Goal: Task Accomplishment & Management: Complete application form

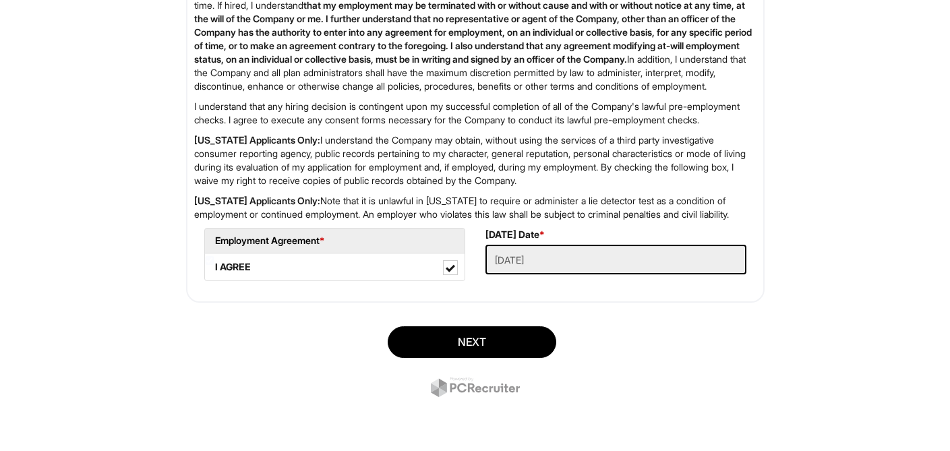
scroll to position [1863, 0]
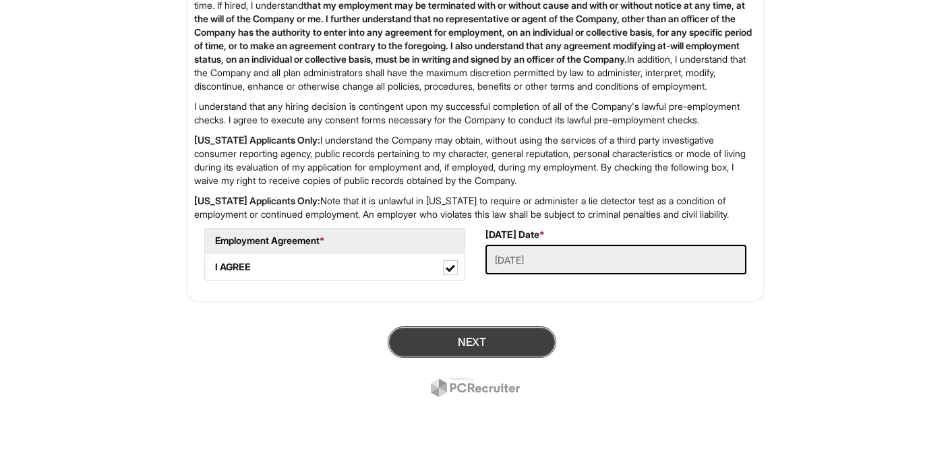
click at [513, 343] on button "Next" at bounding box center [472, 342] width 169 height 32
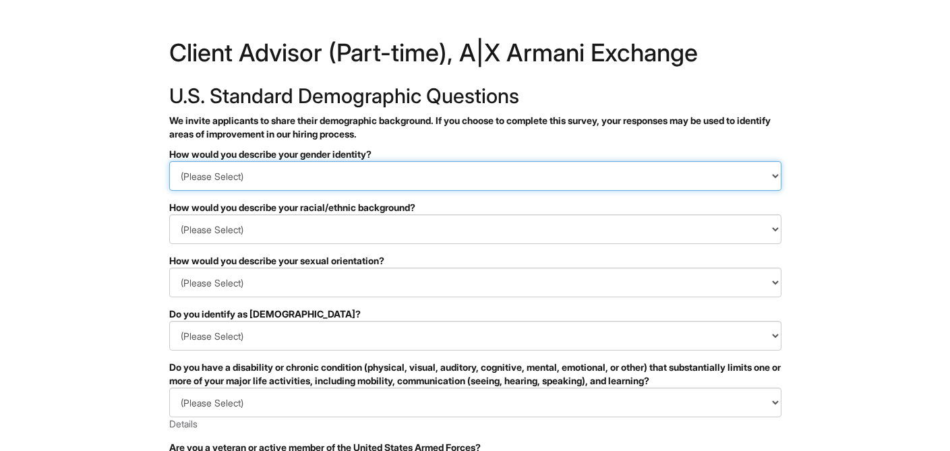
click at [511, 175] on select "(Please Select) Man Woman [DEMOGRAPHIC_DATA] I prefer to self-describe I don't …" at bounding box center [475, 176] width 612 height 30
select select "Man"
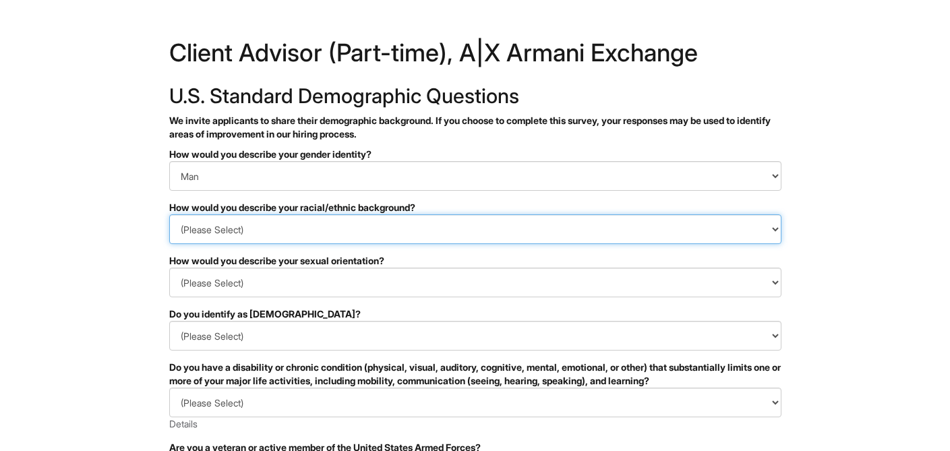
click at [489, 225] on select "(Please Select) [DEMOGRAPHIC_DATA] or of [DEMOGRAPHIC_DATA] descent [DEMOGRAPHI…" at bounding box center [475, 230] width 612 height 30
select select "Hispanic, Latinx or of Spanish Origin"
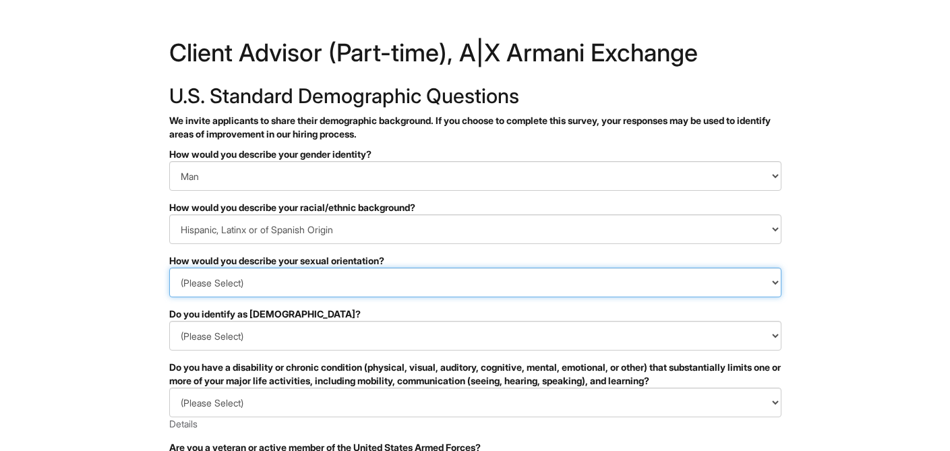
click at [446, 279] on select "(Please Select) [DEMOGRAPHIC_DATA] [DEMOGRAPHIC_DATA] and/or [DEMOGRAPHIC_DATA]…" at bounding box center [475, 283] width 612 height 30
select select "[DEMOGRAPHIC_DATA]"
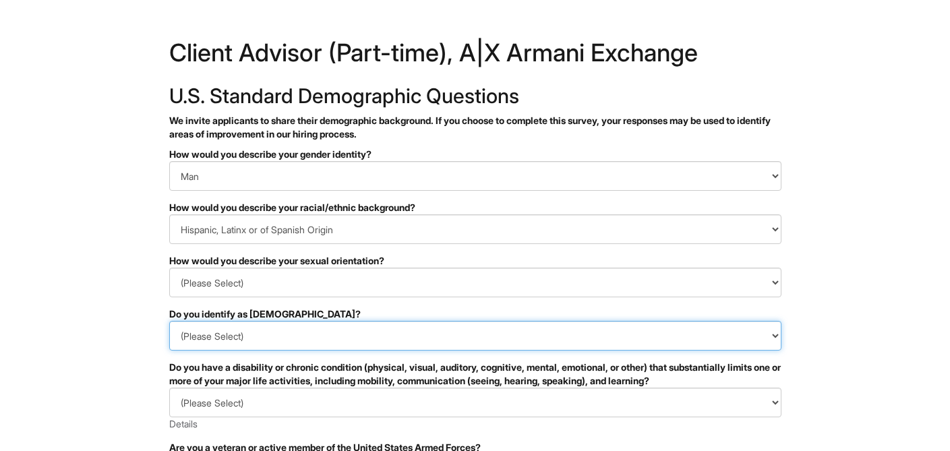
click at [426, 337] on select "(Please Select) Yes No I prefer to self-describe I don't wish to answer" at bounding box center [475, 336] width 612 height 30
select select "No"
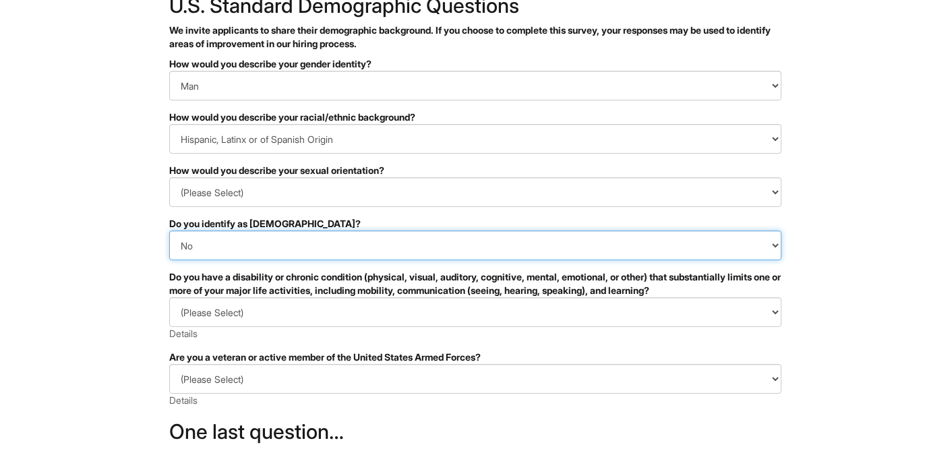
scroll to position [91, 0]
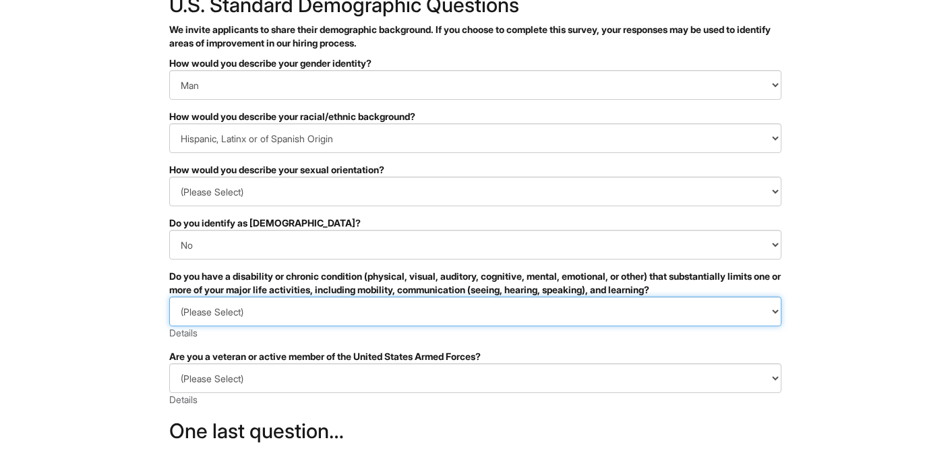
click at [414, 322] on select "(Please Select) YES, I HAVE A DISABILITY (or previously had a disability) NO, I…" at bounding box center [475, 312] width 612 height 30
select select "NO, I DON'T HAVE A DISABILITY"
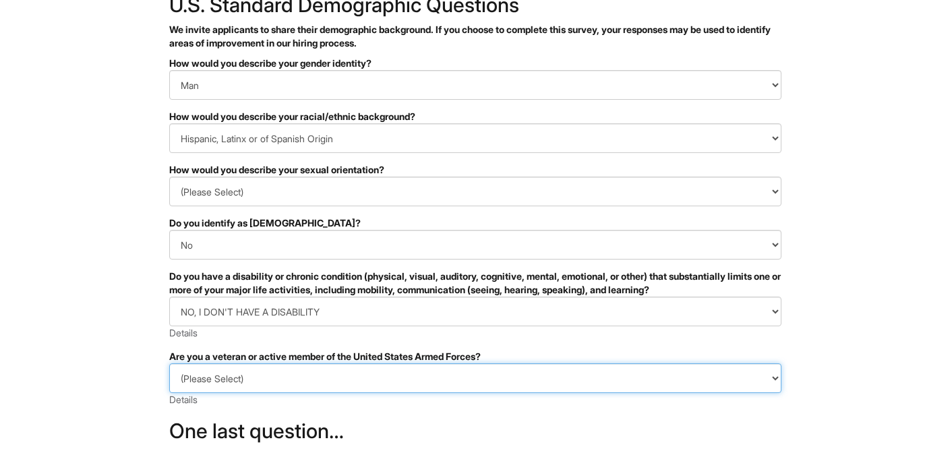
click at [389, 391] on select "(Please Select) I IDENTIFY AS ONE OR MORE OF THE CLASSIFICATIONS OF PROTECTED V…" at bounding box center [475, 379] width 612 height 30
select select "I AM NOT A PROTECTED VETERAN"
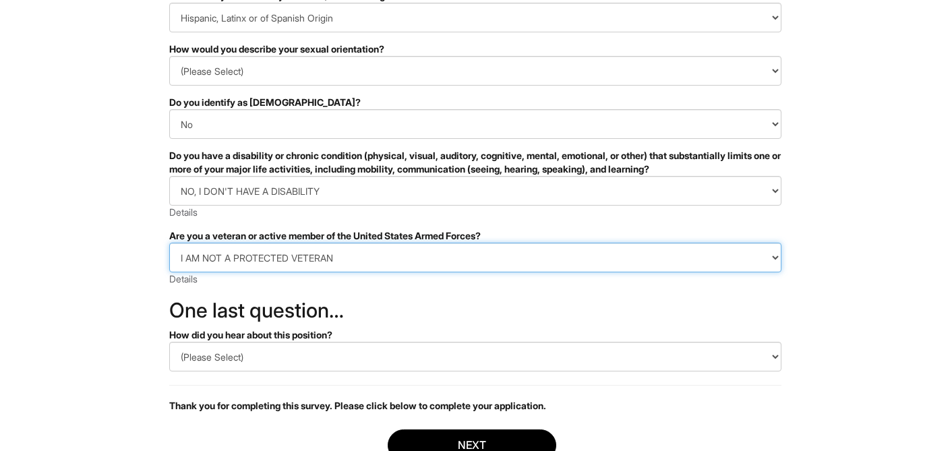
scroll to position [300, 0]
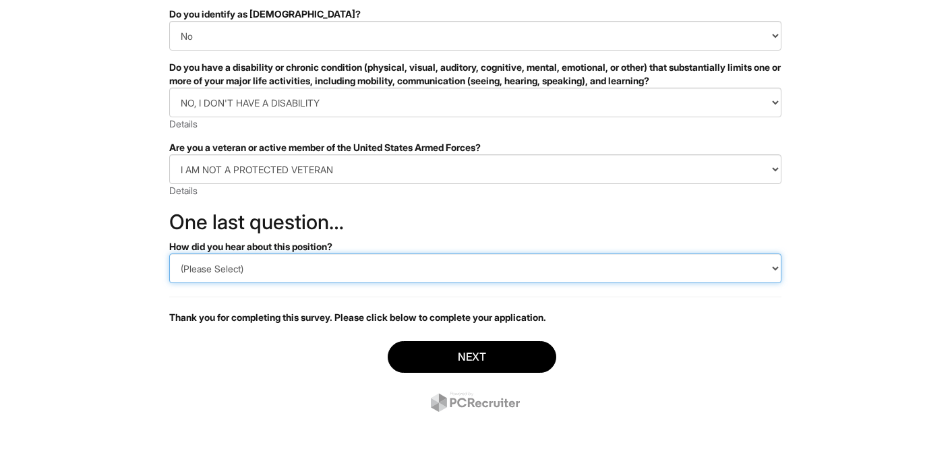
click at [395, 268] on select "(Please Select) CareerBuilder Indeed LinkedIn Monster Referral Other" at bounding box center [475, 269] width 612 height 30
select select "Other"
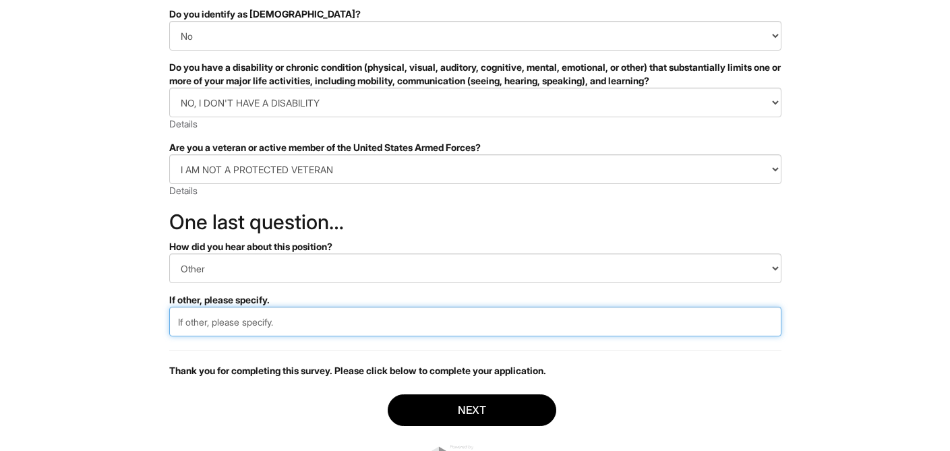
click at [360, 324] on input "text" at bounding box center [475, 322] width 612 height 30
type input "In Store"
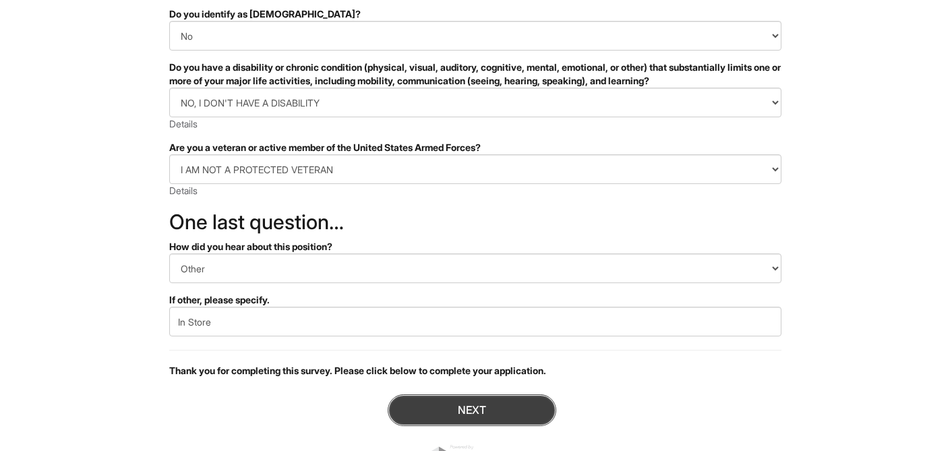
click at [448, 418] on button "Next" at bounding box center [472, 411] width 169 height 32
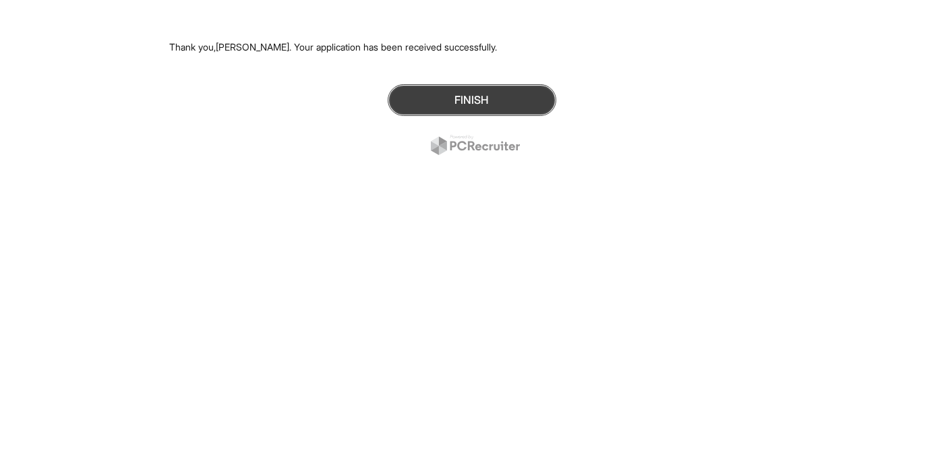
click at [463, 101] on button "Finish" at bounding box center [472, 100] width 169 height 32
